Goal: Task Accomplishment & Management: Complete application form

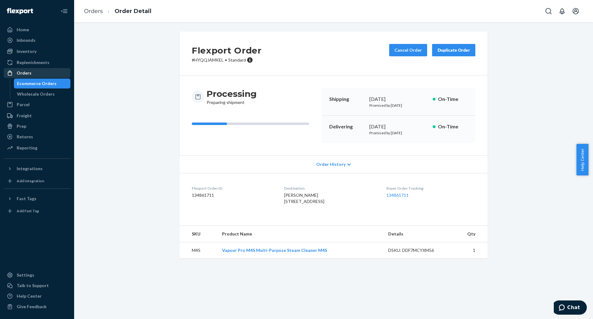
click at [28, 72] on div "Orders" at bounding box center [24, 73] width 15 height 6
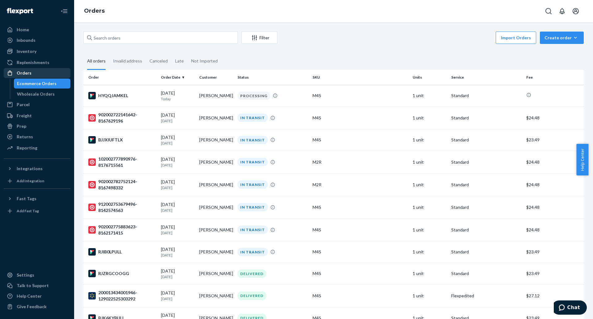
click at [29, 72] on div "Orders" at bounding box center [24, 73] width 15 height 6
click at [33, 52] on div "Inventory" at bounding box center [27, 51] width 20 height 6
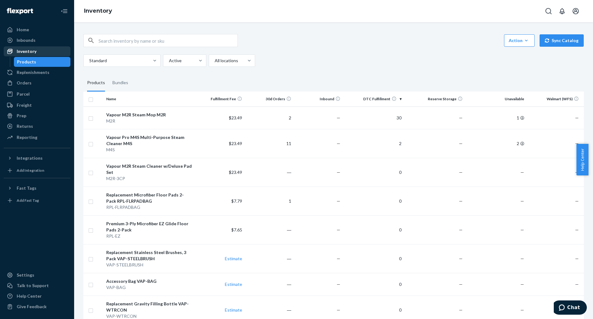
click at [28, 49] on div "Inventory" at bounding box center [27, 51] width 20 height 6
click at [30, 82] on div "Orders" at bounding box center [24, 83] width 15 height 6
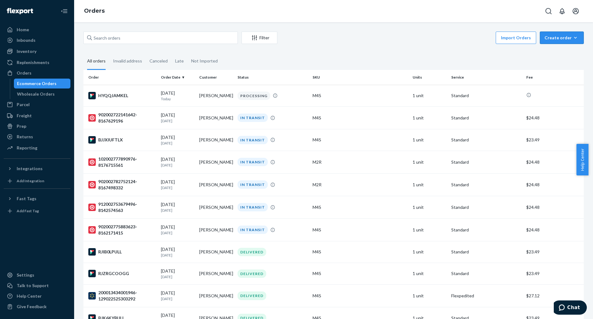
click at [553, 36] on div "Create order" at bounding box center [562, 38] width 35 height 6
click at [554, 54] on span "Ecommerce order" at bounding box center [566, 52] width 38 height 4
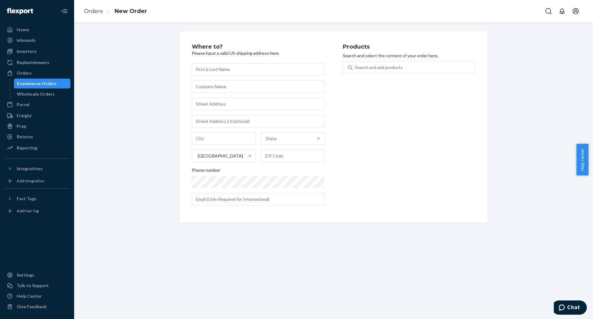
click at [263, 67] on input "text" at bounding box center [258, 69] width 133 height 12
type input "[PERSON_NAME]"
click at [260, 105] on input "text" at bounding box center [258, 104] width 133 height 12
type input "[STREET_ADDRESS]"
click at [228, 140] on input "text" at bounding box center [224, 138] width 64 height 12
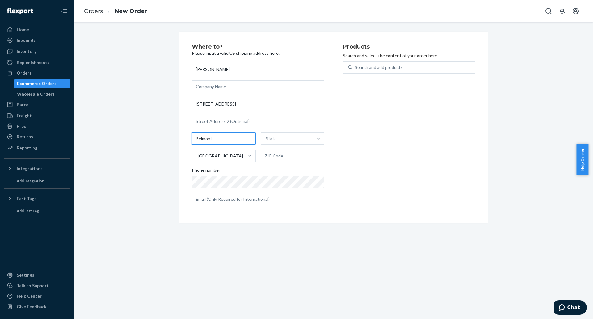
type input "Belmont"
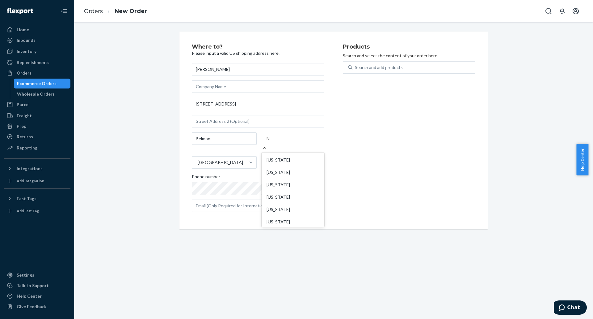
type input "NC"
click at [286, 156] on div "[US_STATE]" at bounding box center [293, 160] width 60 height 12
click at [273, 142] on input "NC" at bounding box center [270, 138] width 7 height 6
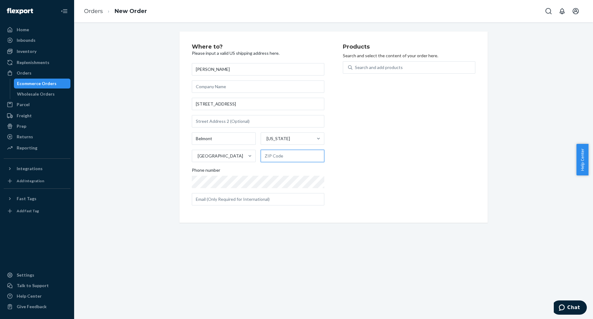
click at [283, 159] on input "text" at bounding box center [293, 156] width 64 height 12
type input "28012"
click at [375, 66] on div "Search and add products" at bounding box center [379, 67] width 48 height 6
click at [356, 66] on input "0 results available. Use Up and Down to choose options, press Enter to select t…" at bounding box center [355, 67] width 1 height 6
type input "M"
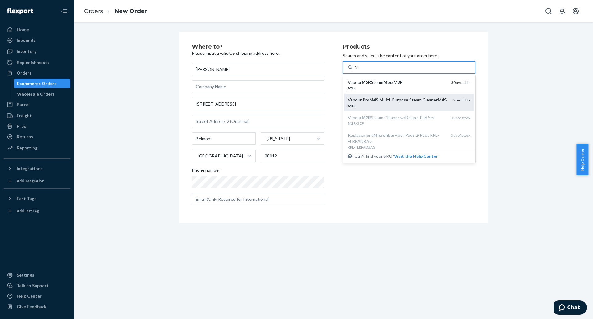
click at [389, 97] on div "Vapour Pro M4S Multi -Purpose Steam Cleaner M4S" at bounding box center [398, 100] width 101 height 6
click at [360, 70] on input "M" at bounding box center [357, 67] width 5 height 6
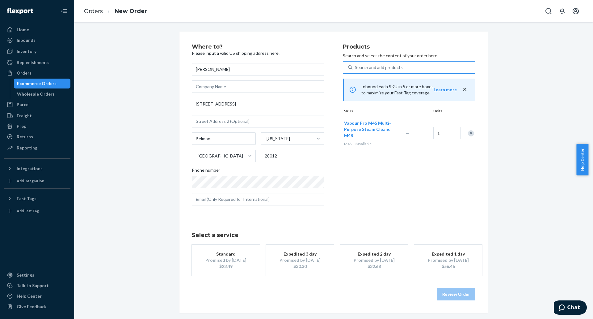
click at [224, 254] on div "Standard" at bounding box center [225, 254] width 49 height 6
click at [456, 298] on button "Review Order" at bounding box center [456, 294] width 38 height 12
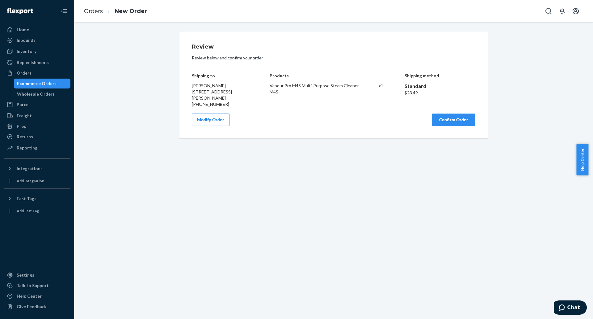
click at [454, 116] on button "Confirm Order" at bounding box center [453, 119] width 43 height 12
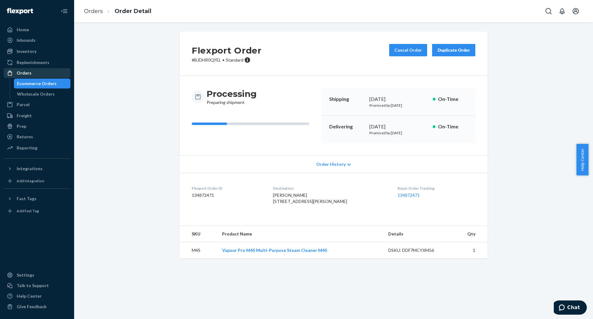
click at [26, 69] on div "Orders" at bounding box center [37, 73] width 66 height 9
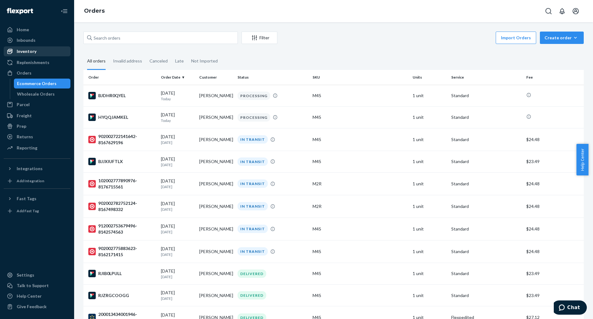
click at [27, 50] on div "Inventory" at bounding box center [27, 51] width 20 height 6
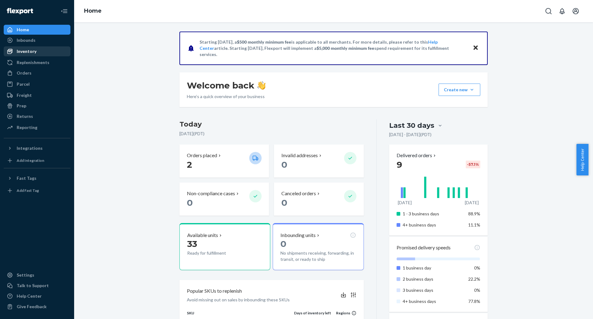
click at [38, 53] on div "Inventory" at bounding box center [37, 51] width 66 height 9
